Goal: Task Accomplishment & Management: Use online tool/utility

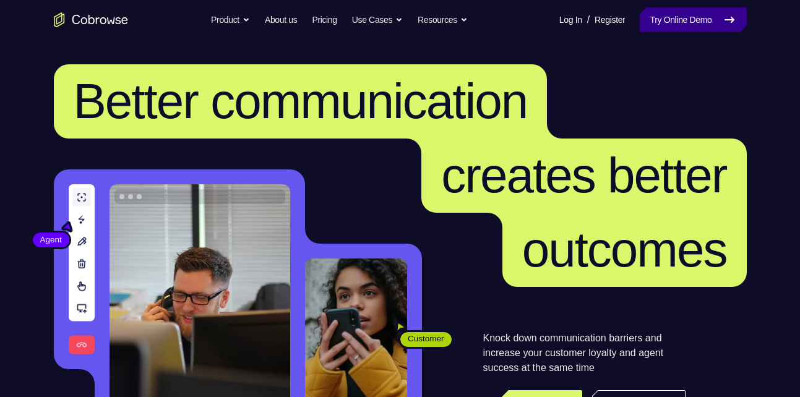
click at [684, 28] on link "Try Online Demo" at bounding box center [693, 19] width 106 height 25
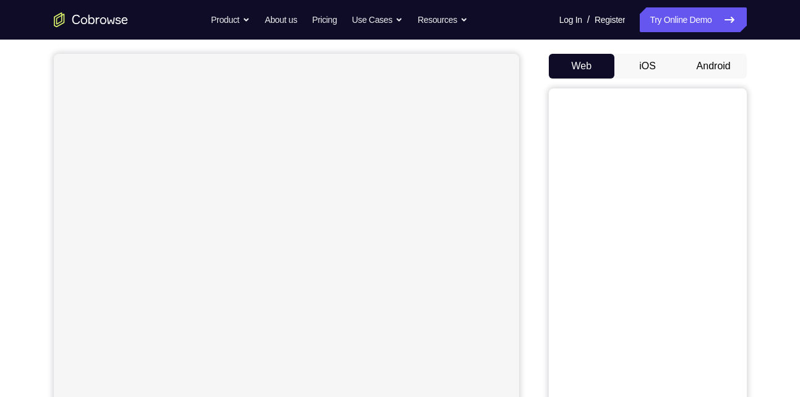
click at [715, 61] on button "Android" at bounding box center [714, 66] width 66 height 25
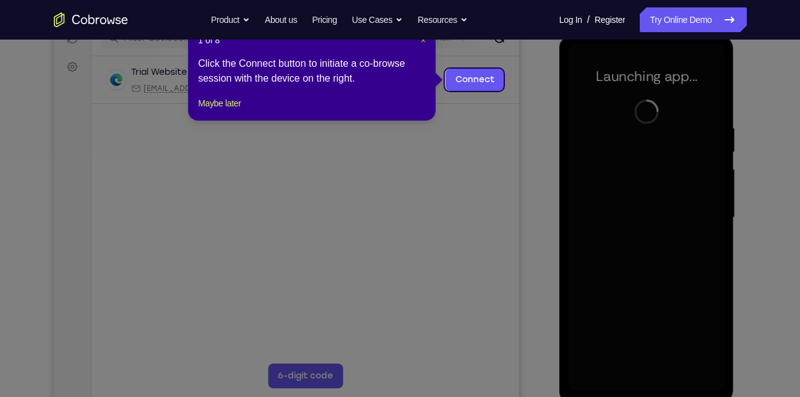
click at [424, 41] on span "×" at bounding box center [423, 40] width 5 height 10
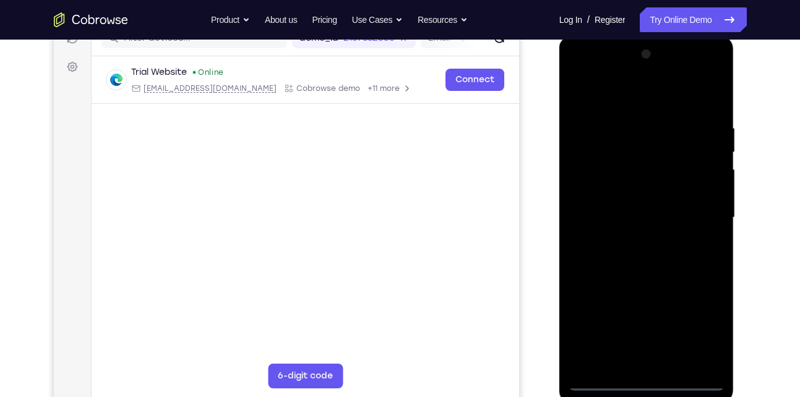
click at [652, 380] on div at bounding box center [647, 218] width 156 height 347
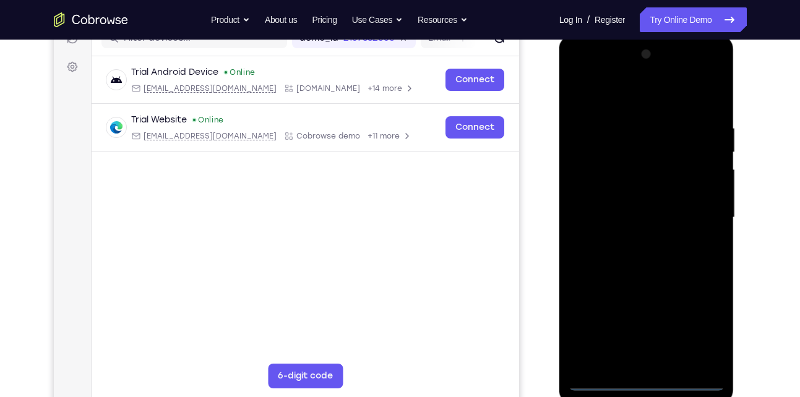
click at [697, 330] on div at bounding box center [647, 218] width 156 height 347
click at [579, 74] on div at bounding box center [647, 218] width 156 height 347
click at [594, 176] on div at bounding box center [647, 218] width 156 height 347
click at [623, 225] on div at bounding box center [647, 218] width 156 height 347
click at [649, 212] on div at bounding box center [647, 218] width 156 height 347
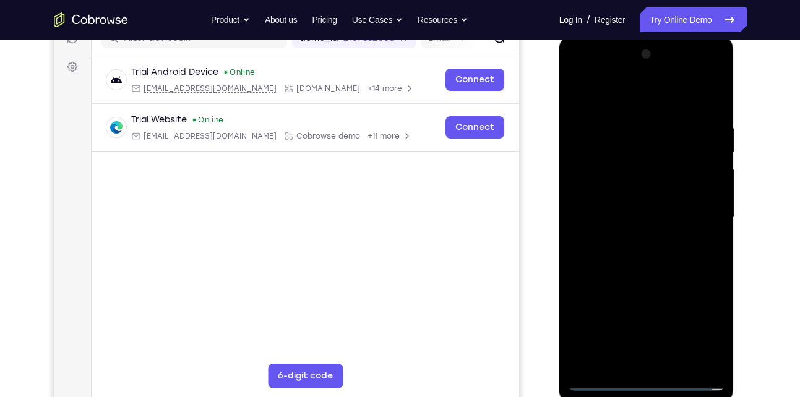
click at [667, 233] on div at bounding box center [647, 218] width 156 height 347
click at [674, 100] on div at bounding box center [647, 218] width 156 height 347
click at [644, 111] on div at bounding box center [647, 218] width 156 height 347
click at [597, 226] on div at bounding box center [647, 218] width 156 height 347
click at [707, 173] on div at bounding box center [647, 218] width 156 height 347
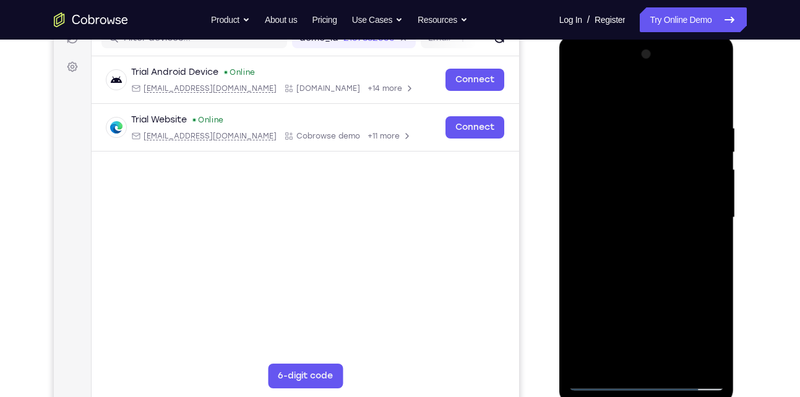
click at [653, 272] on div at bounding box center [647, 218] width 156 height 347
click at [691, 111] on div at bounding box center [647, 218] width 156 height 347
click at [581, 92] on div at bounding box center [647, 218] width 156 height 347
click at [641, 194] on div at bounding box center [647, 218] width 156 height 347
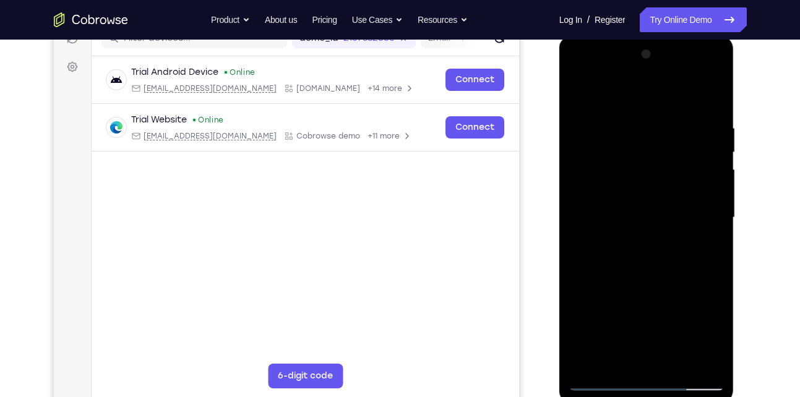
click at [717, 225] on div at bounding box center [647, 218] width 156 height 347
click at [691, 365] on div at bounding box center [647, 218] width 156 height 347
click at [717, 230] on div at bounding box center [647, 218] width 156 height 347
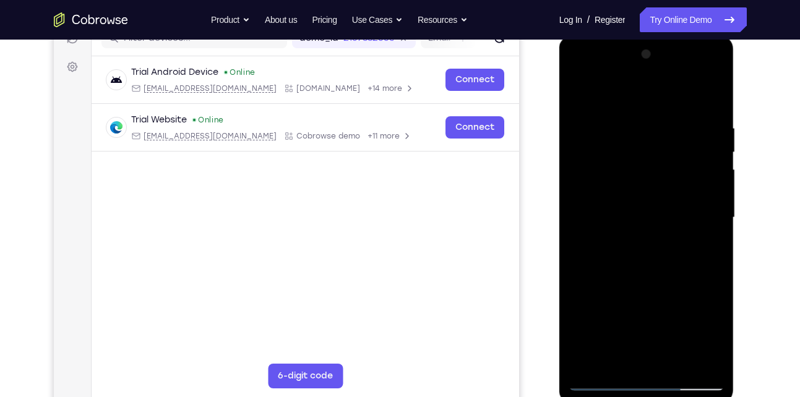
click at [689, 361] on div at bounding box center [647, 218] width 156 height 347
click at [715, 227] on div at bounding box center [647, 218] width 156 height 347
click at [692, 361] on div at bounding box center [647, 218] width 156 height 347
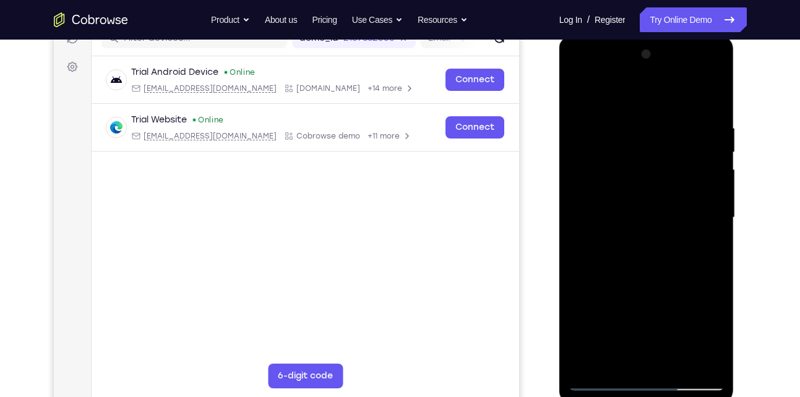
click at [692, 361] on div at bounding box center [647, 218] width 156 height 347
click at [714, 228] on div at bounding box center [647, 218] width 156 height 347
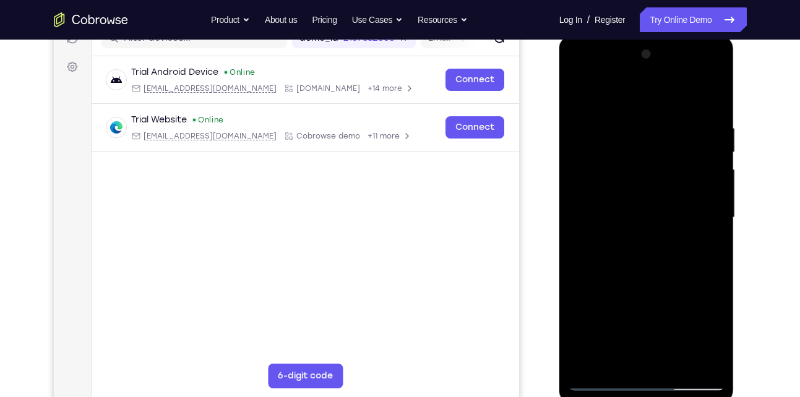
click at [715, 103] on div at bounding box center [647, 218] width 156 height 347
click at [578, 77] on div at bounding box center [647, 218] width 156 height 347
click at [706, 213] on div at bounding box center [647, 218] width 156 height 347
click at [636, 236] on div at bounding box center [647, 218] width 156 height 347
click at [641, 277] on div at bounding box center [647, 218] width 156 height 347
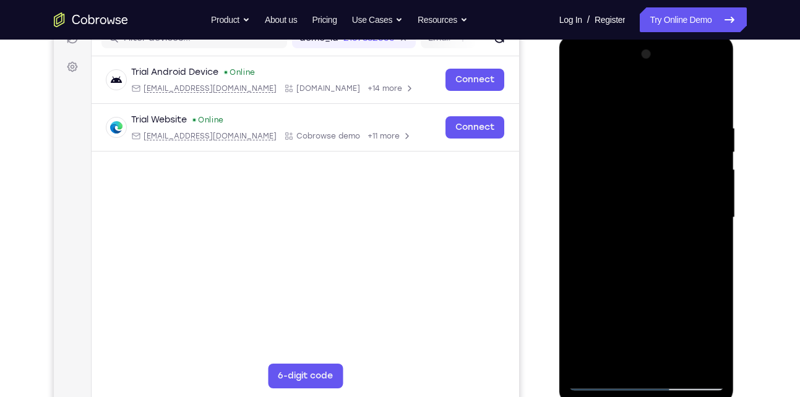
click at [658, 209] on div at bounding box center [647, 218] width 156 height 347
click at [637, 183] on div at bounding box center [647, 218] width 156 height 347
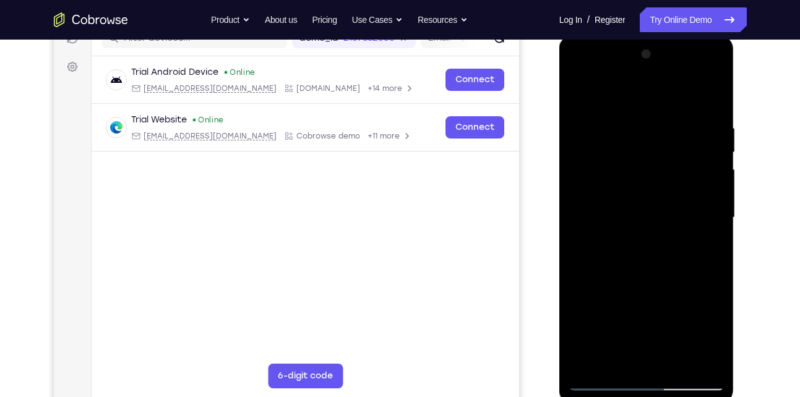
click at [637, 183] on div at bounding box center [647, 218] width 156 height 347
click at [617, 158] on div at bounding box center [647, 218] width 156 height 347
click at [576, 91] on div at bounding box center [647, 218] width 156 height 347
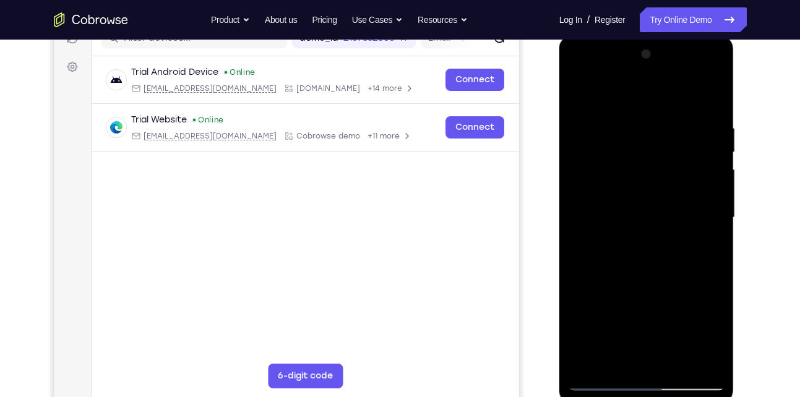
click at [644, 173] on div at bounding box center [647, 218] width 156 height 347
click at [675, 146] on div at bounding box center [647, 218] width 156 height 347
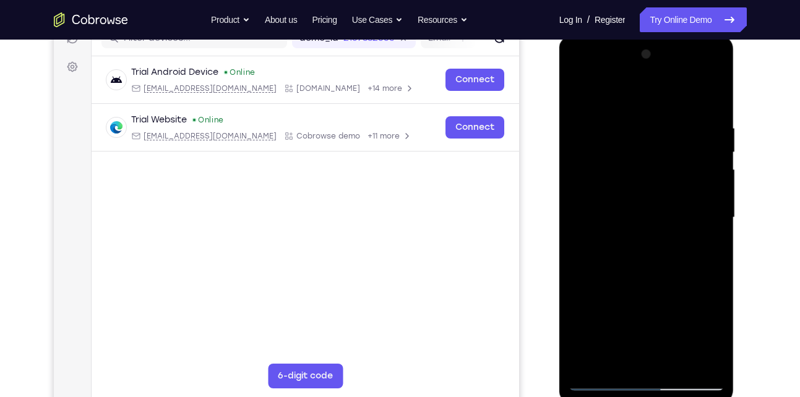
click at [675, 146] on div at bounding box center [647, 218] width 156 height 347
click at [634, 139] on div at bounding box center [647, 218] width 156 height 347
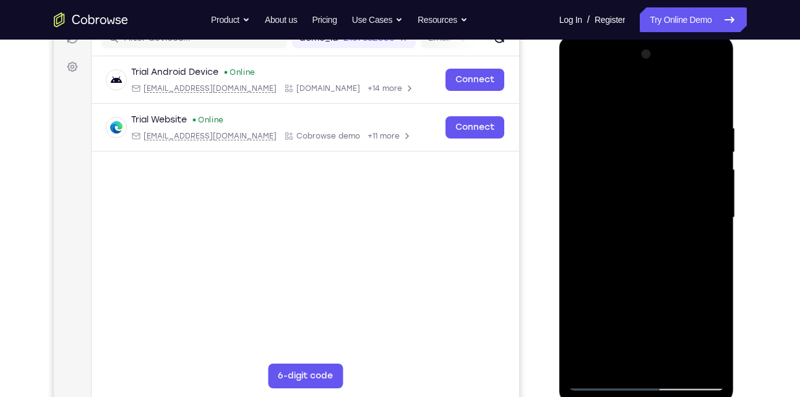
click at [634, 139] on div at bounding box center [647, 218] width 156 height 347
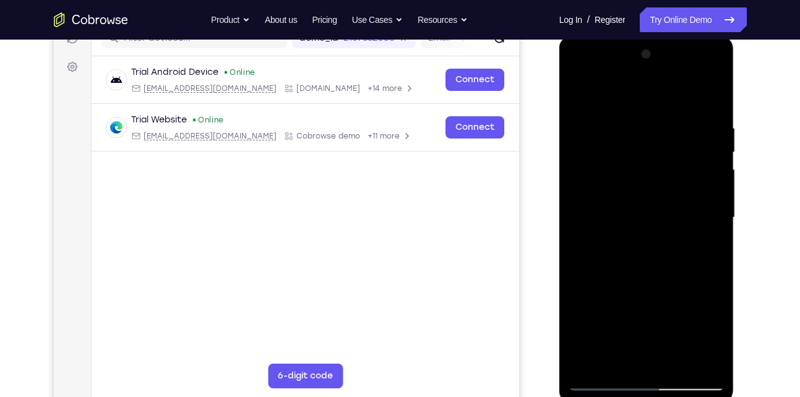
click at [634, 139] on div at bounding box center [647, 218] width 156 height 347
click at [678, 184] on div at bounding box center [647, 218] width 156 height 347
click at [618, 130] on div at bounding box center [647, 218] width 156 height 347
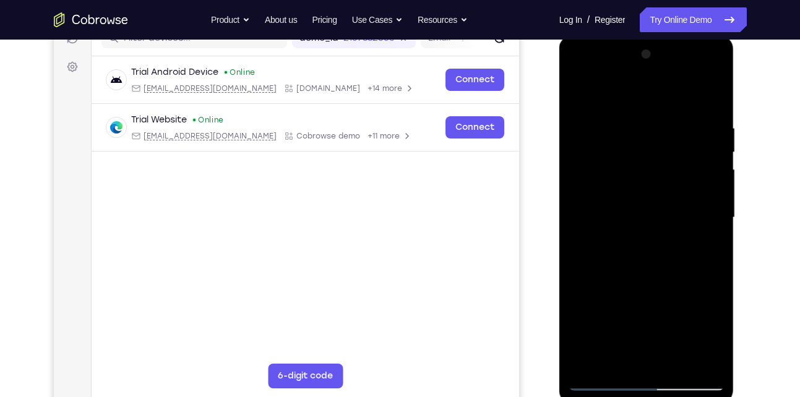
click at [618, 130] on div at bounding box center [647, 218] width 156 height 347
drag, startPoint x: 618, startPoint y: 130, endPoint x: 576, endPoint y: 77, distance: 67.4
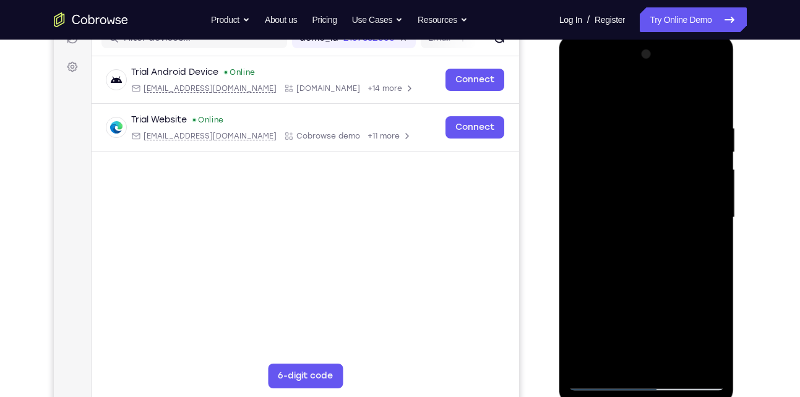
click at [576, 77] on div at bounding box center [647, 218] width 156 height 347
click at [606, 383] on div at bounding box center [647, 218] width 156 height 347
click at [644, 178] on div at bounding box center [647, 218] width 156 height 347
click at [624, 153] on div at bounding box center [647, 218] width 156 height 347
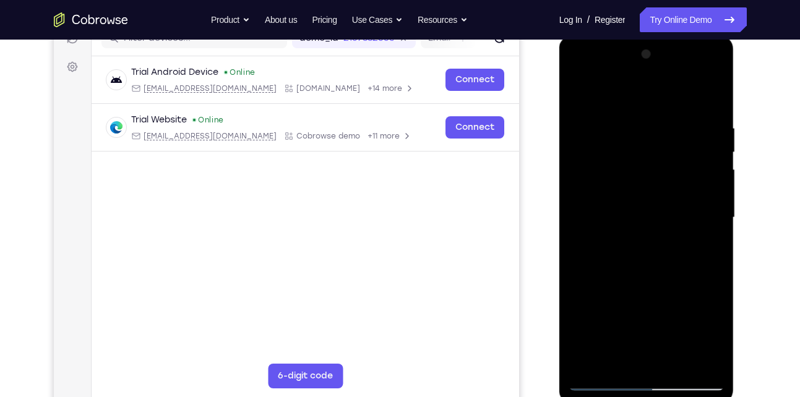
click at [624, 153] on div at bounding box center [647, 218] width 156 height 347
click at [576, 92] on div at bounding box center [647, 218] width 156 height 347
click at [668, 195] on div at bounding box center [647, 218] width 156 height 347
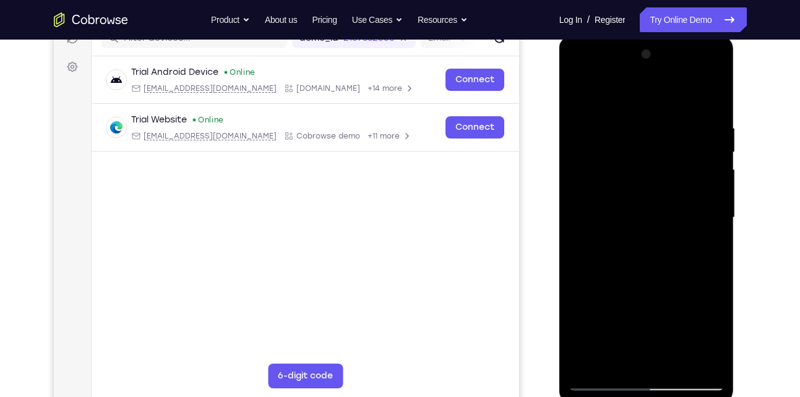
click at [681, 155] on div at bounding box center [647, 218] width 156 height 347
click at [634, 132] on div at bounding box center [647, 218] width 156 height 347
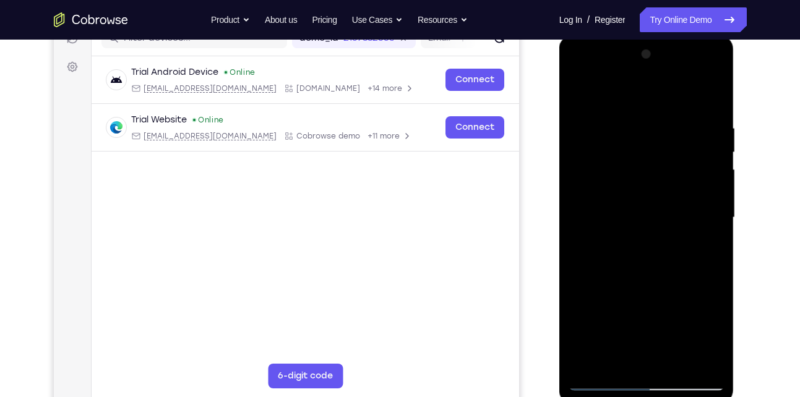
click at [634, 132] on div at bounding box center [647, 218] width 156 height 347
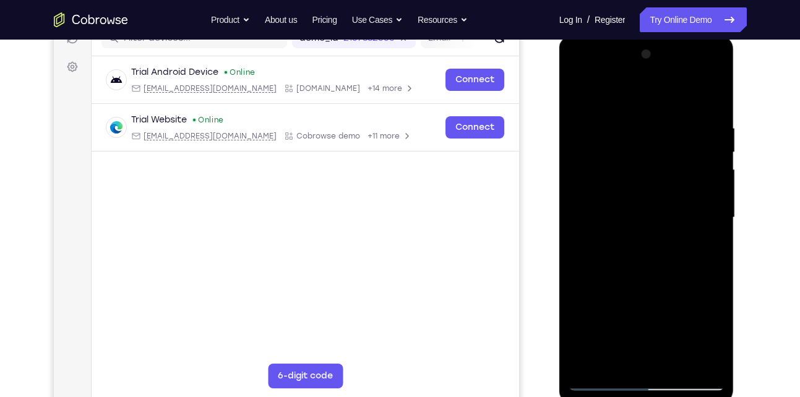
click at [634, 132] on div at bounding box center [647, 218] width 156 height 347
click at [679, 111] on div at bounding box center [647, 218] width 156 height 347
click at [682, 225] on div at bounding box center [647, 218] width 156 height 347
click at [667, 269] on div at bounding box center [647, 218] width 156 height 347
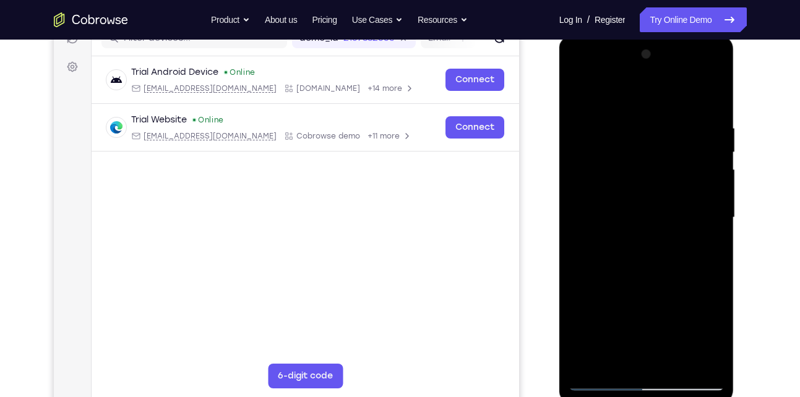
click at [716, 96] on div at bounding box center [647, 218] width 156 height 347
click at [582, 97] on div at bounding box center [647, 218] width 156 height 347
click at [715, 361] on div at bounding box center [647, 218] width 156 height 347
click at [574, 338] on div at bounding box center [647, 218] width 156 height 347
click at [716, 246] on div at bounding box center [647, 218] width 156 height 347
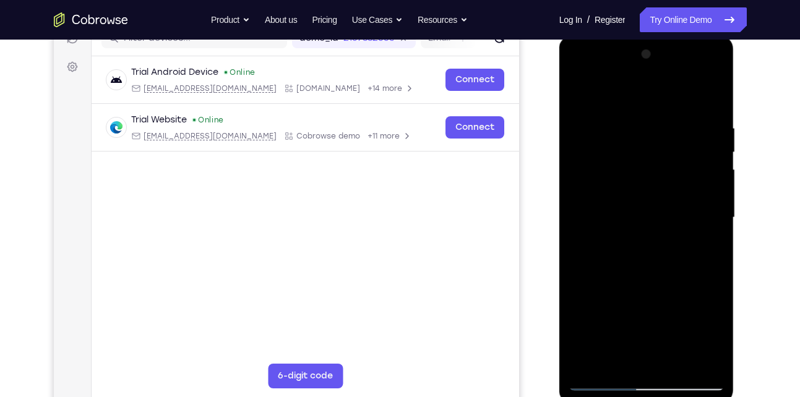
click at [716, 246] on div at bounding box center [647, 218] width 156 height 347
click at [624, 118] on div at bounding box center [647, 218] width 156 height 347
click at [699, 363] on div at bounding box center [647, 218] width 156 height 347
click at [709, 220] on div at bounding box center [647, 218] width 156 height 347
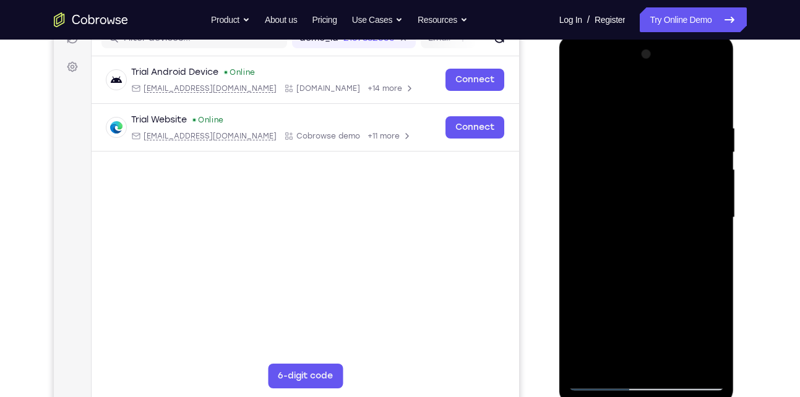
click at [695, 356] on div at bounding box center [647, 218] width 156 height 347
click at [708, 210] on div at bounding box center [647, 218] width 156 height 347
click at [695, 362] on div at bounding box center [647, 218] width 156 height 347
click at [628, 360] on div at bounding box center [647, 218] width 156 height 347
click at [597, 383] on div at bounding box center [647, 218] width 156 height 347
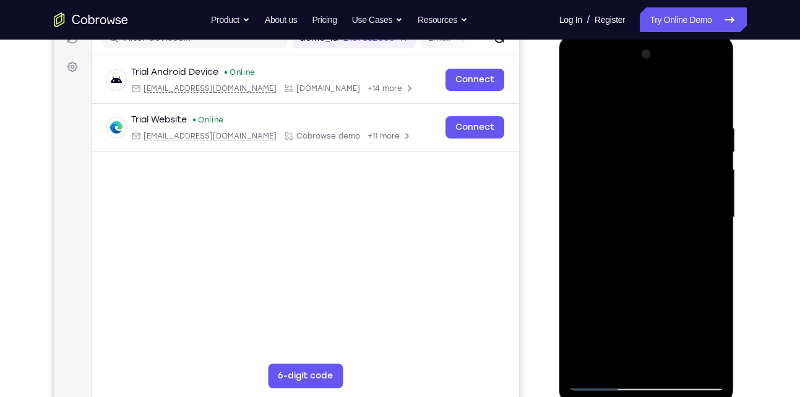
click at [703, 356] on div at bounding box center [647, 218] width 156 height 347
click at [703, 205] on div at bounding box center [647, 218] width 156 height 347
click at [717, 205] on div at bounding box center [647, 218] width 156 height 347
click at [698, 367] on div at bounding box center [647, 218] width 156 height 347
click at [714, 196] on div at bounding box center [647, 218] width 156 height 347
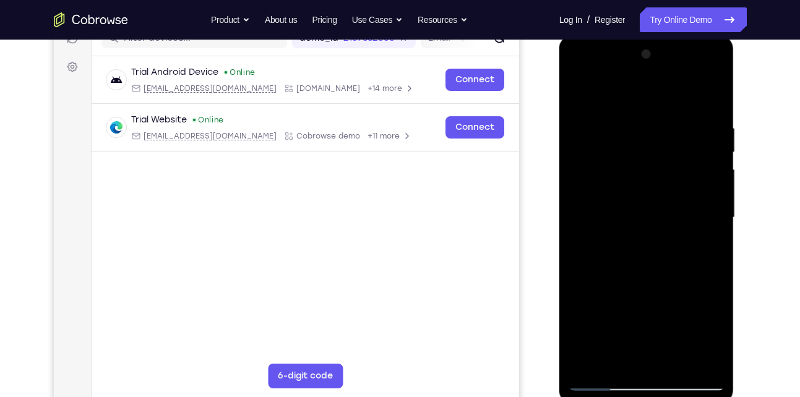
click at [711, 231] on div at bounding box center [647, 218] width 156 height 347
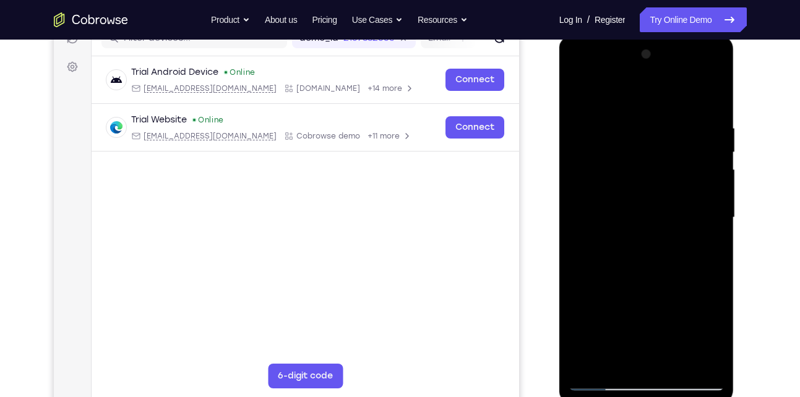
drag, startPoint x: 711, startPoint y: 231, endPoint x: 566, endPoint y: 222, distance: 145.7
click at [566, 222] on div at bounding box center [646, 219] width 175 height 369
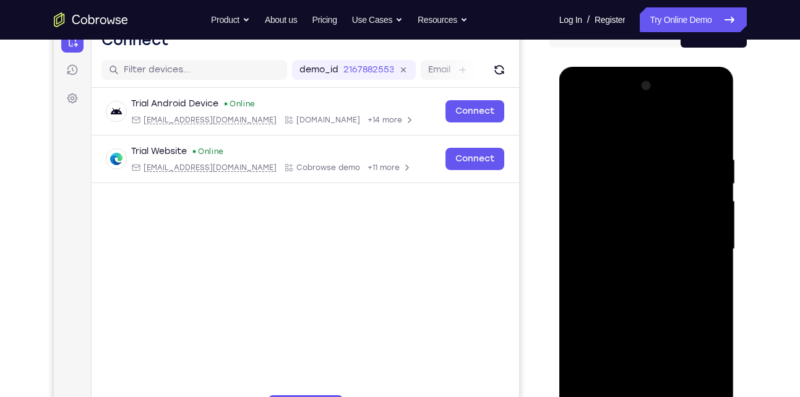
scroll to position [137, 0]
click at [710, 214] on div at bounding box center [647, 250] width 156 height 347
drag, startPoint x: 710, startPoint y: 214, endPoint x: 606, endPoint y: 219, distance: 103.5
click at [606, 219] on div at bounding box center [647, 250] width 156 height 347
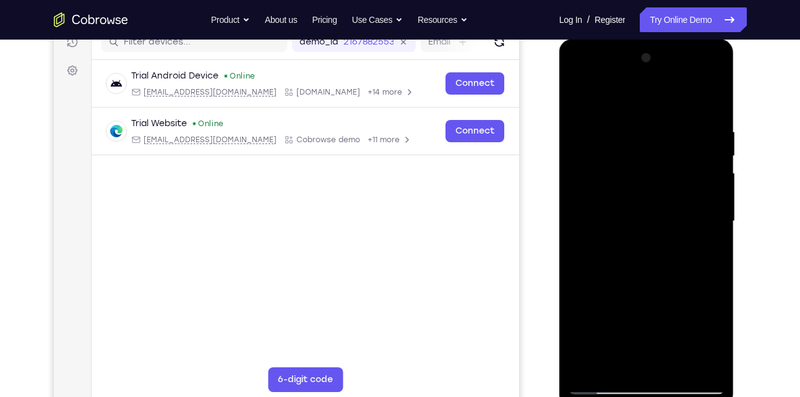
scroll to position [165, 0]
click at [710, 100] on div at bounding box center [647, 222] width 156 height 347
click at [676, 366] on div at bounding box center [647, 222] width 156 height 347
click at [633, 285] on div at bounding box center [647, 222] width 156 height 347
click at [668, 199] on div at bounding box center [647, 222] width 156 height 347
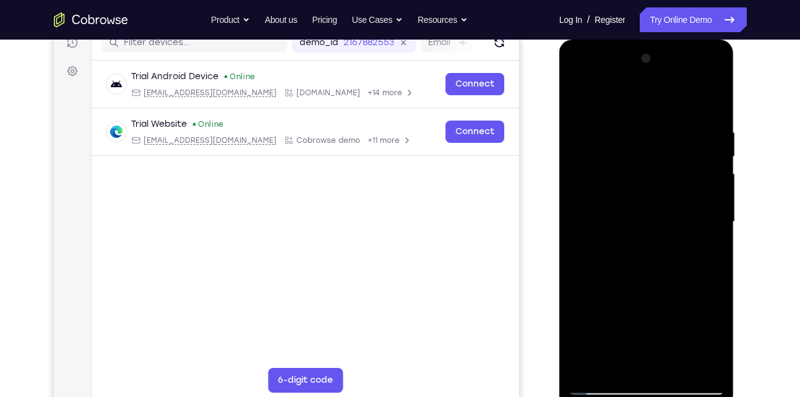
click at [597, 367] on div at bounding box center [647, 222] width 156 height 347
click at [616, 367] on div at bounding box center [647, 222] width 156 height 347
click at [680, 295] on div at bounding box center [647, 222] width 156 height 347
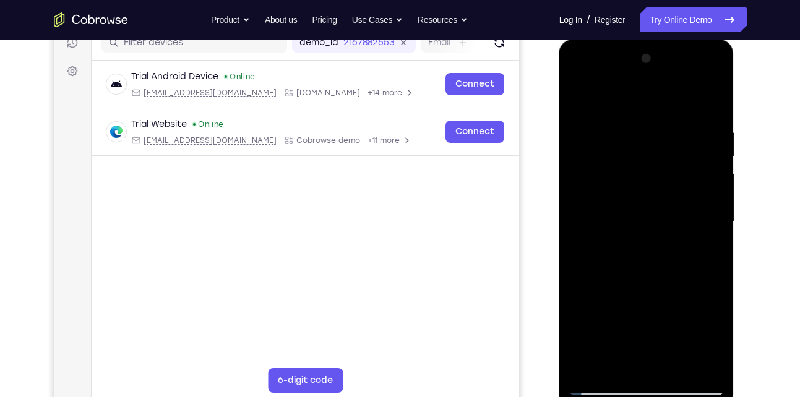
click at [680, 295] on div at bounding box center [647, 222] width 156 height 347
click at [705, 243] on div at bounding box center [647, 222] width 156 height 347
